Goal: Task Accomplishment & Management: Manage account settings

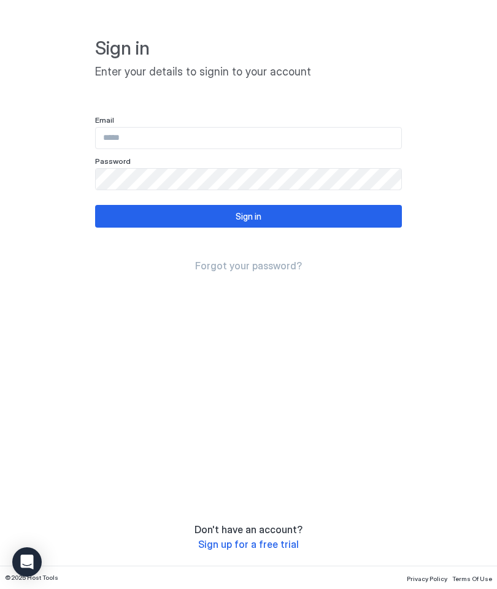
click at [291, 133] on input "Input Field" at bounding box center [249, 138] width 306 height 21
type input "**********"
click at [289, 219] on button "Sign in" at bounding box center [248, 216] width 307 height 23
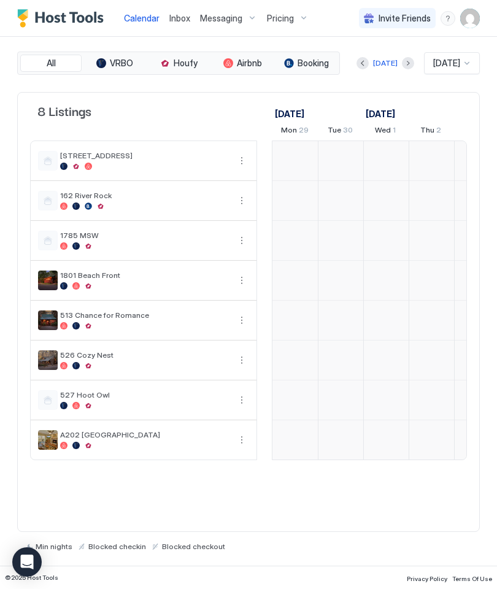
scroll to position [0, 682]
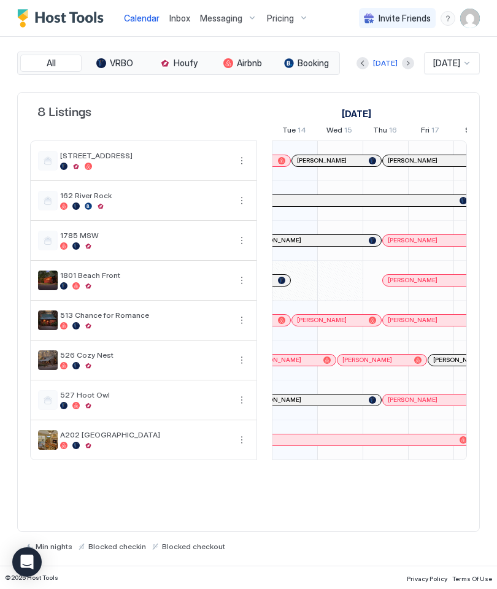
click at [475, 19] on img "User profile" at bounding box center [470, 19] width 20 height 20
click at [389, 64] on div "Settings" at bounding box center [401, 68] width 156 height 21
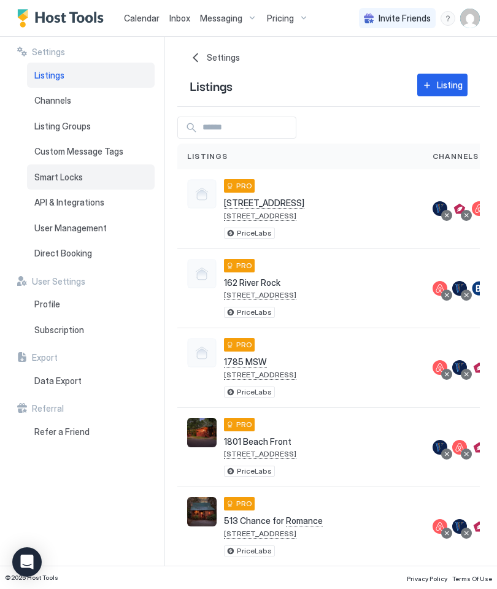
click at [79, 177] on span "Smart Locks" at bounding box center [58, 177] width 48 height 11
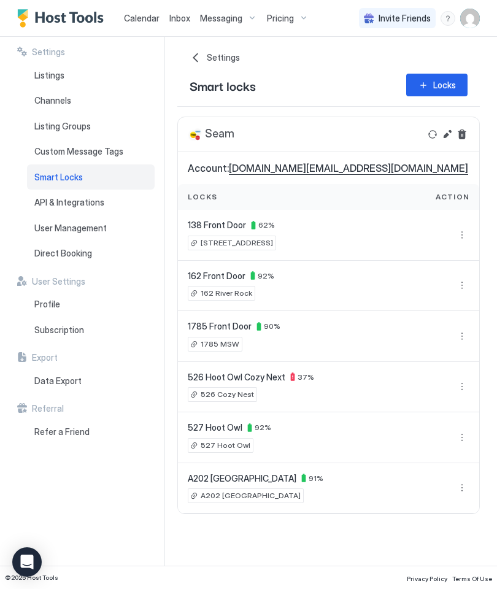
click at [436, 131] on button "Refresh" at bounding box center [432, 134] width 15 height 15
click at [434, 132] on button "Refresh" at bounding box center [432, 134] width 15 height 15
click at [449, 87] on div "Locks" at bounding box center [444, 85] width 23 height 13
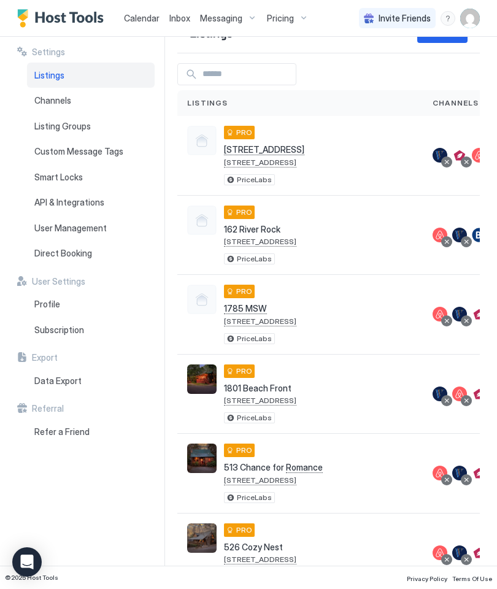
scroll to position [53, 0]
click at [282, 384] on span "1801 Beach Front" at bounding box center [260, 388] width 72 height 11
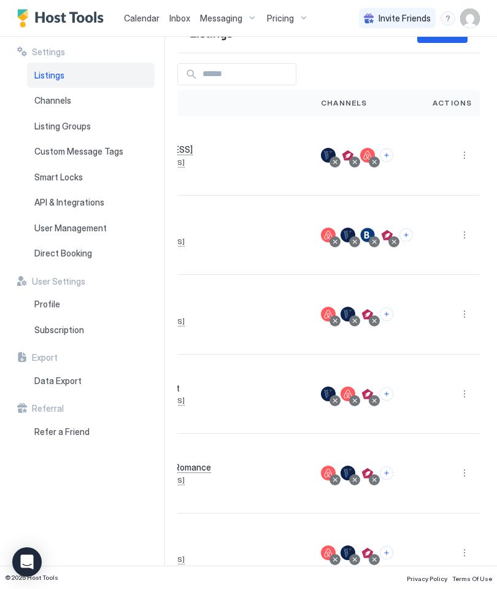
scroll to position [0, 112]
click at [464, 315] on button "More options" at bounding box center [464, 314] width 15 height 15
click at [442, 373] on span "Listing Settings" at bounding box center [434, 370] width 55 height 9
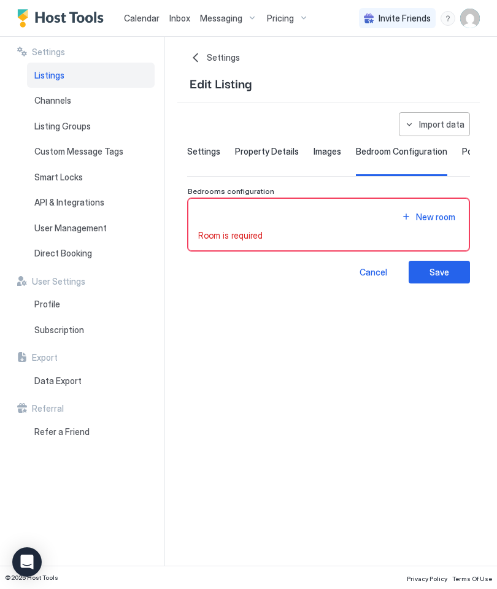
click at [202, 151] on span "Settings" at bounding box center [203, 151] width 33 height 11
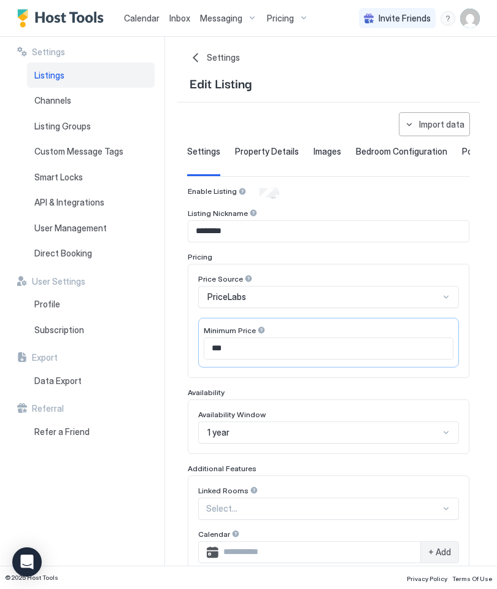
click at [193, 57] on div "Settings" at bounding box center [329, 58] width 278 height 12
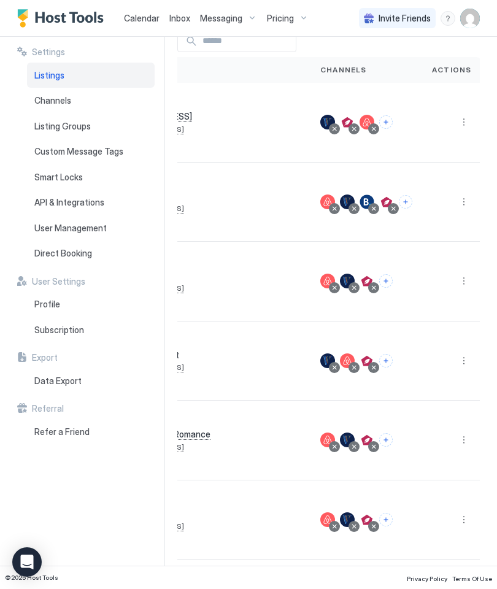
scroll to position [0, 112]
click at [461, 355] on button "More options" at bounding box center [464, 360] width 15 height 15
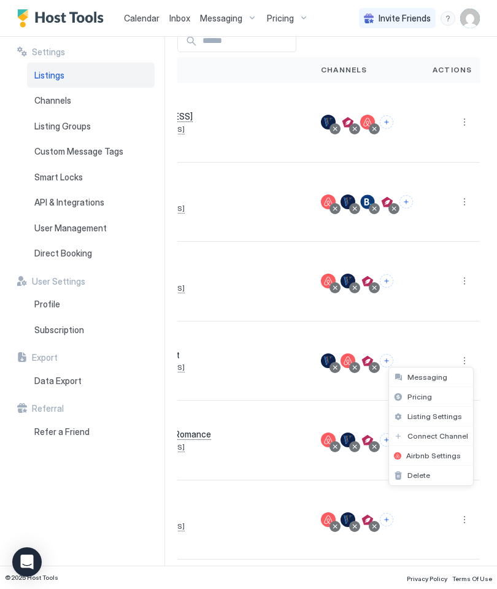
click at [440, 417] on span "Listing Settings" at bounding box center [434, 416] width 55 height 9
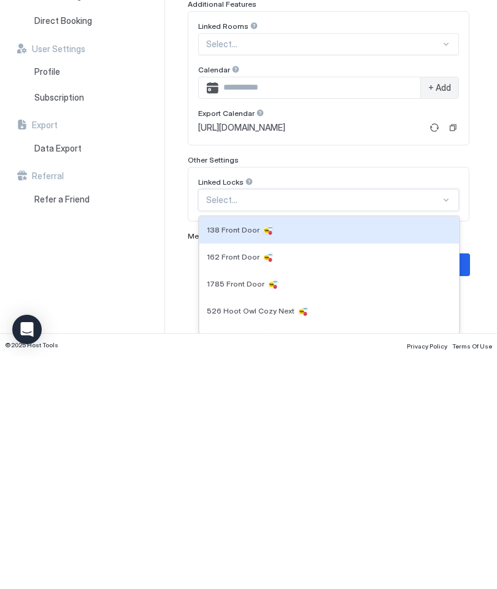
scroll to position [211, 0]
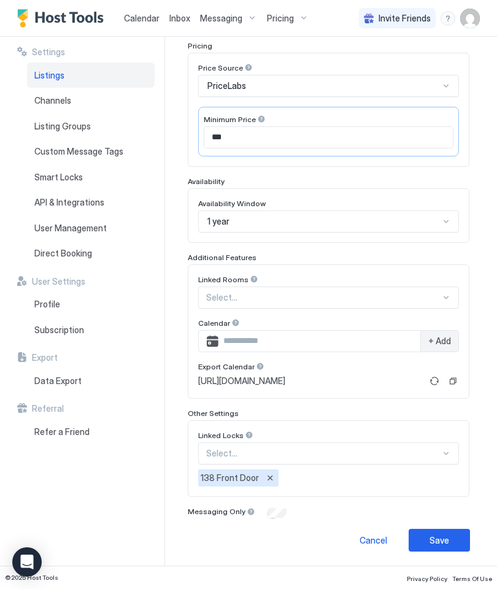
click at [272, 475] on button "Remove" at bounding box center [270, 478] width 12 height 12
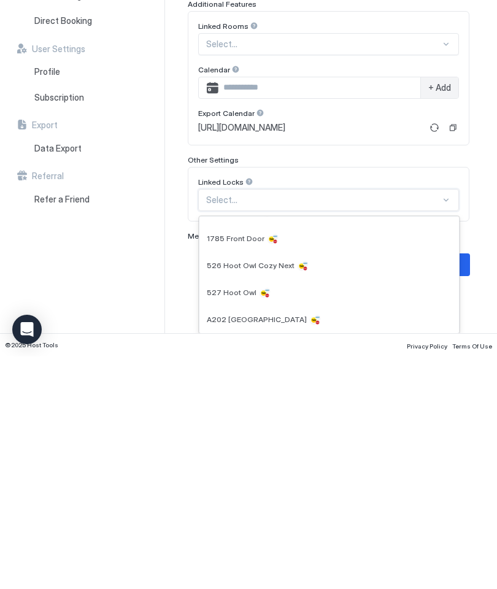
scroll to position [45, 0]
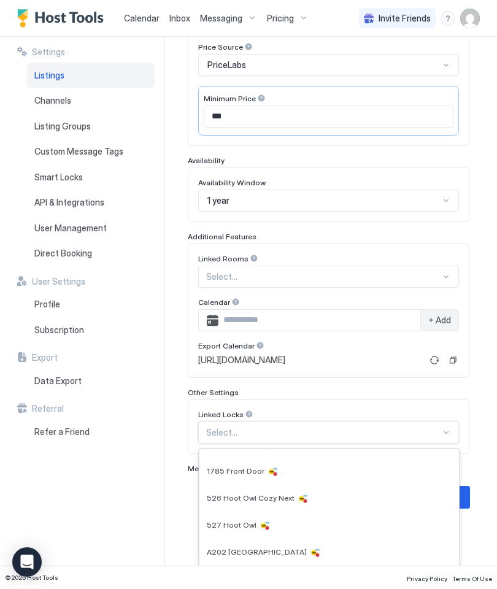
click at [135, 503] on div "Settings Listings Channels Listing Groups Custom Message Tags Smart Locks API &…" at bounding box center [90, 301] width 147 height 529
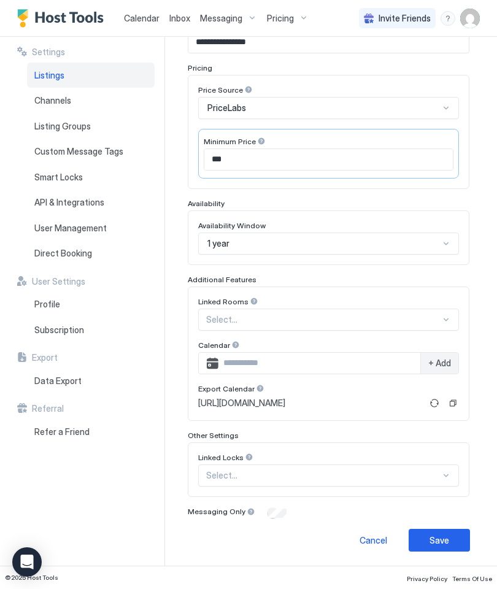
click at [377, 537] on div "Cancel" at bounding box center [373, 540] width 28 height 13
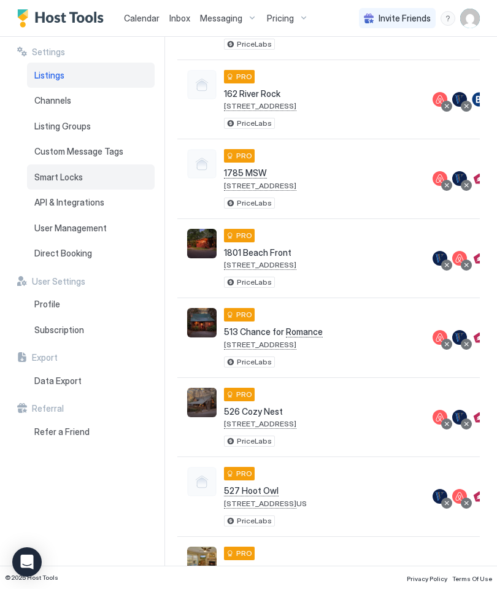
click at [72, 172] on span "Smart Locks" at bounding box center [58, 177] width 48 height 11
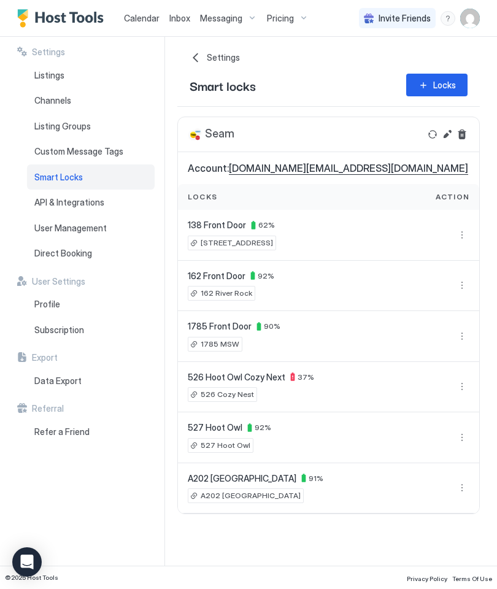
click at [427, 133] on button "Refresh" at bounding box center [432, 134] width 15 height 15
click at [434, 136] on button "Refresh" at bounding box center [432, 134] width 15 height 15
click at [273, 547] on div "Settings Home Settings Smart locks Locks Seam Account: [DOMAIN_NAME][EMAIL_ADDR…" at bounding box center [337, 301] width 320 height 529
